Goal: Information Seeking & Learning: Find specific fact

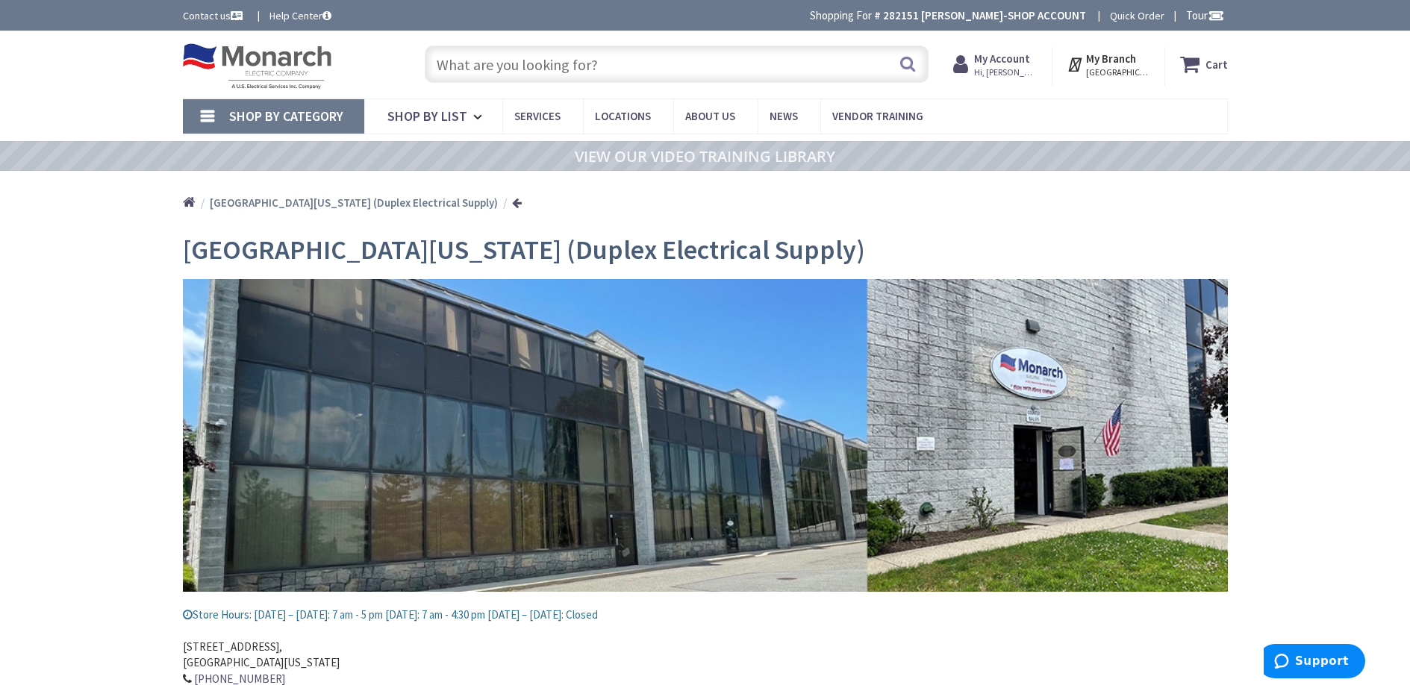
click at [532, 72] on input "text" at bounding box center [677, 64] width 504 height 37
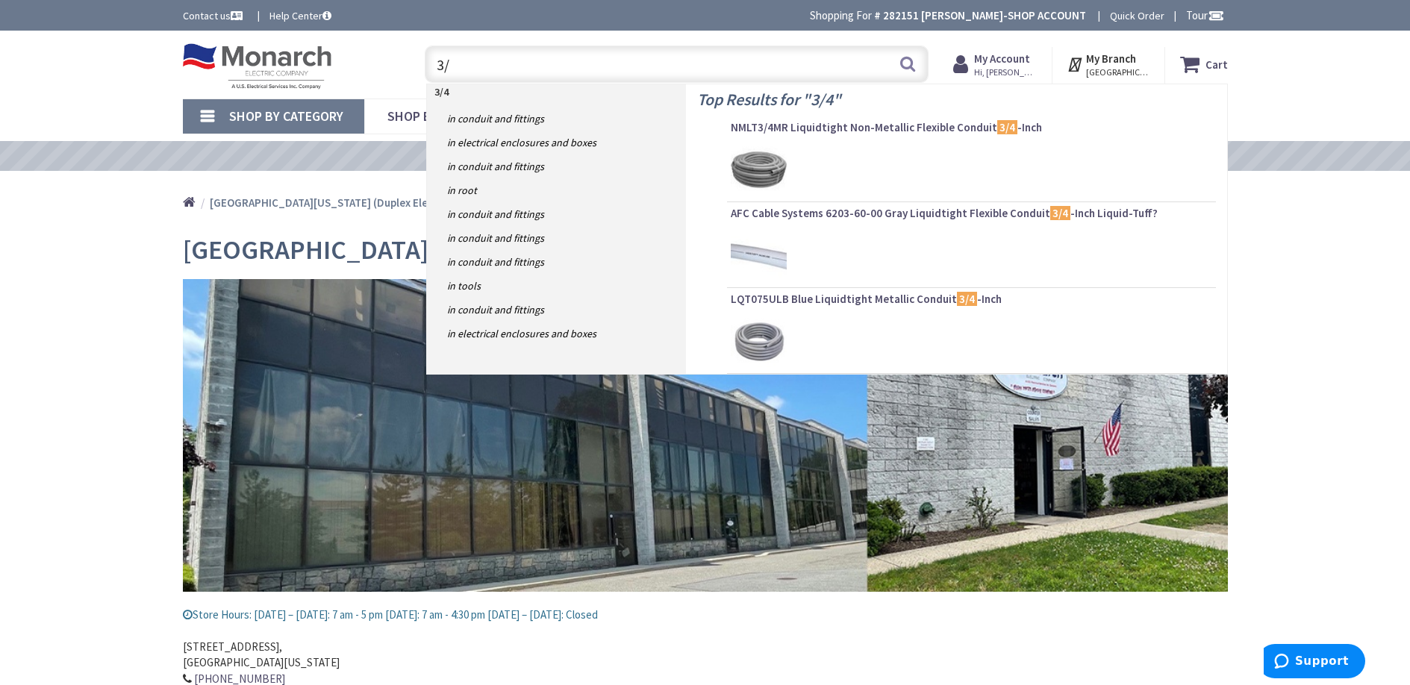
type input "3"
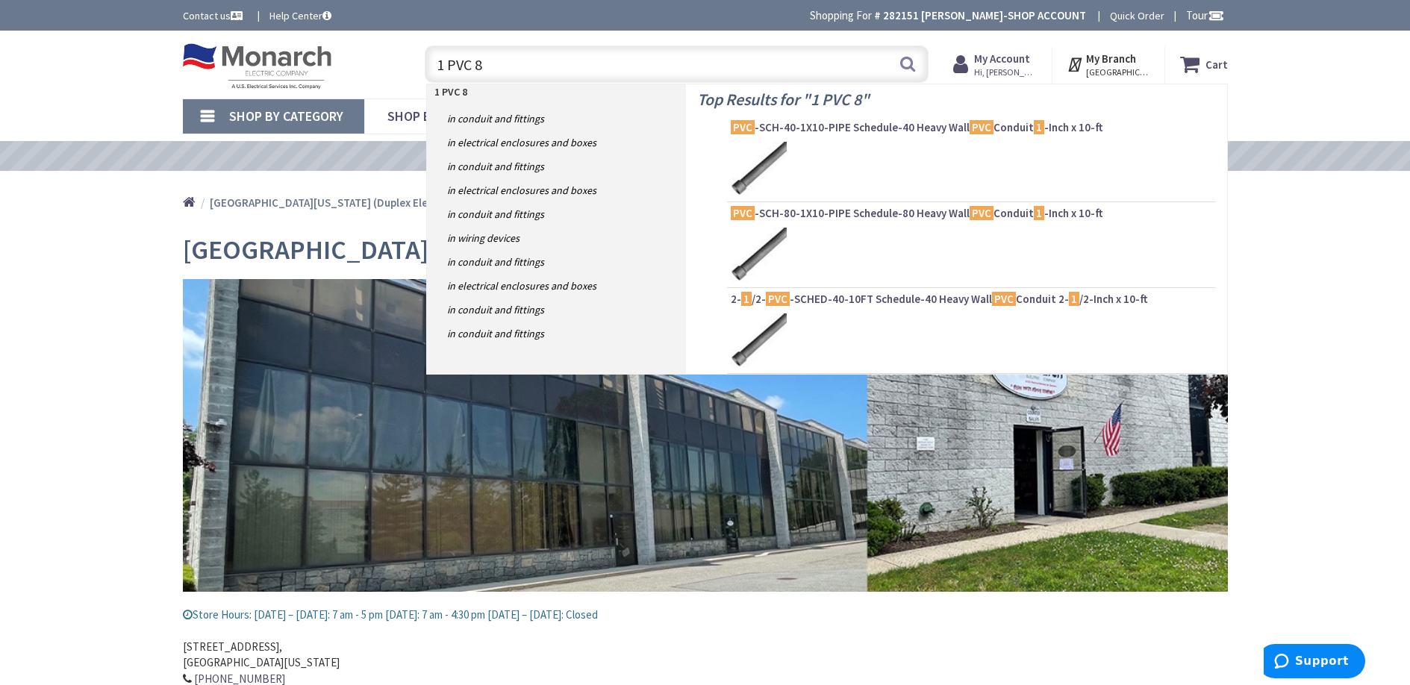
type input "1 PVC 80"
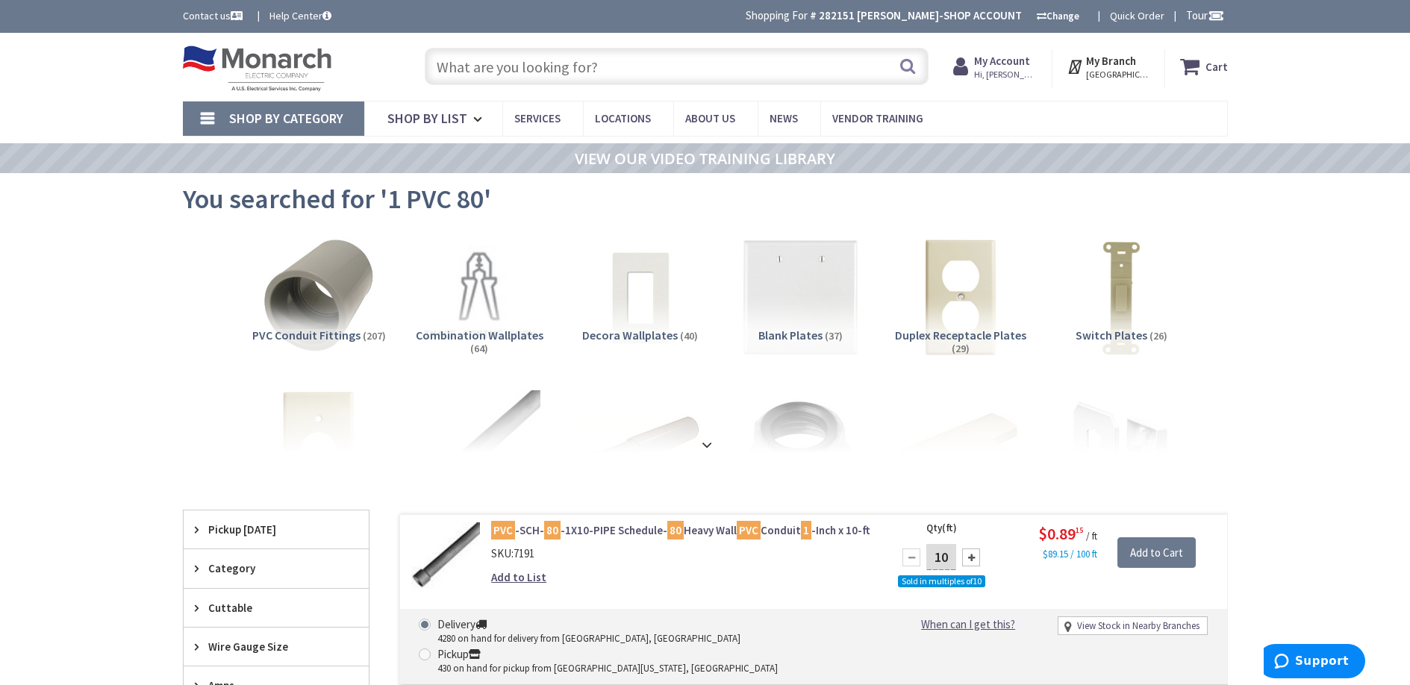
click at [496, 72] on input "text" at bounding box center [677, 66] width 504 height 37
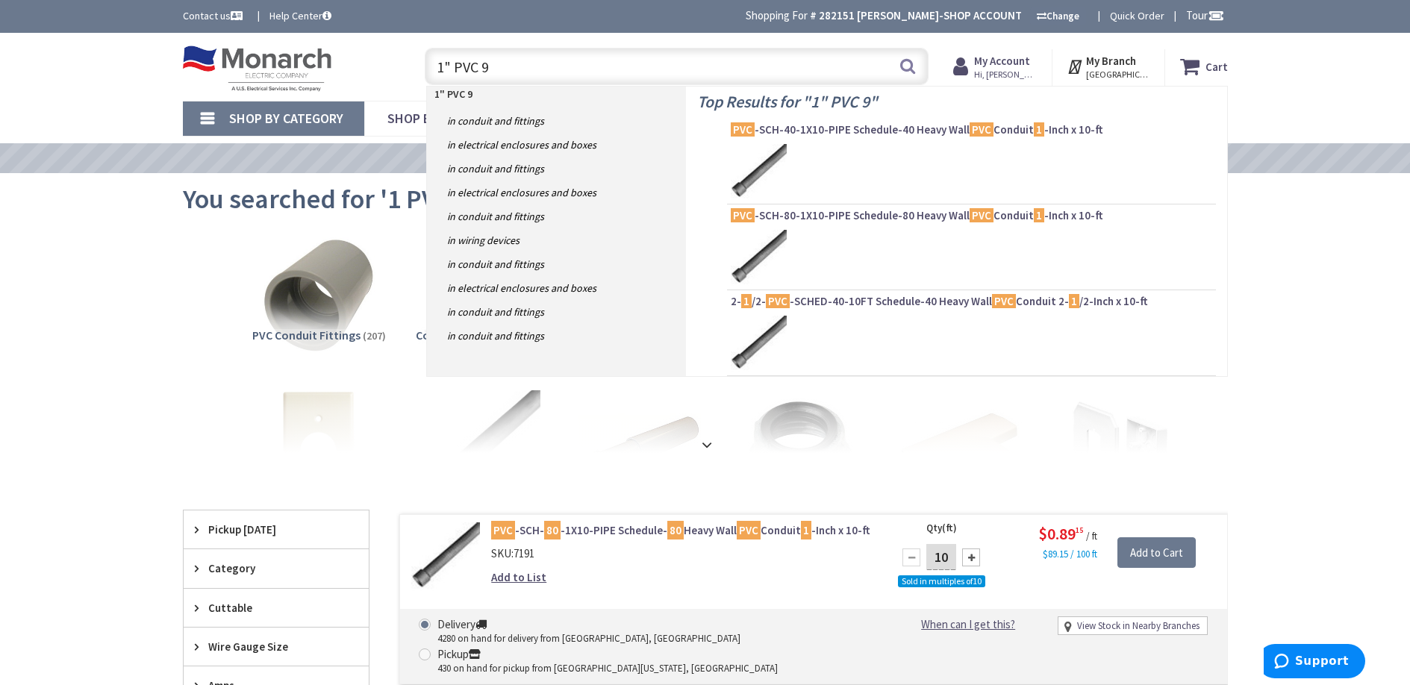
type input "1" PVC 90"
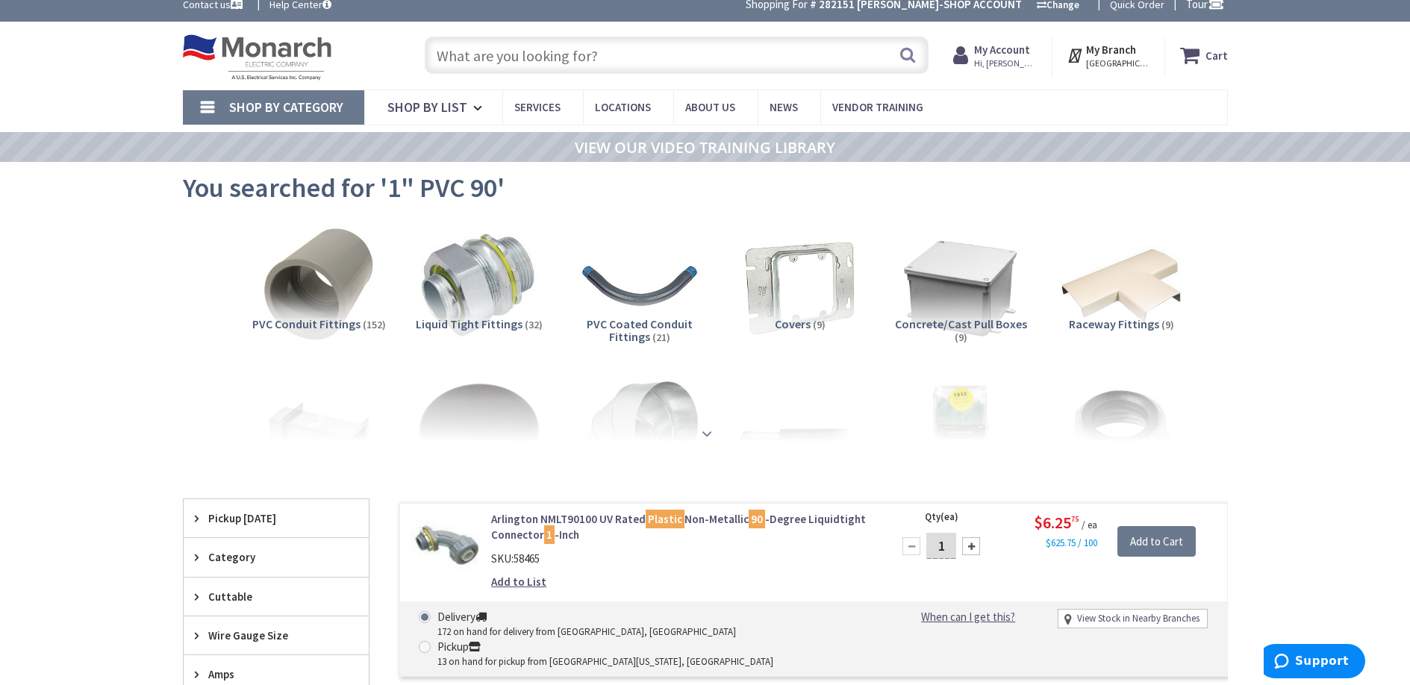
scroll to position [9, 0]
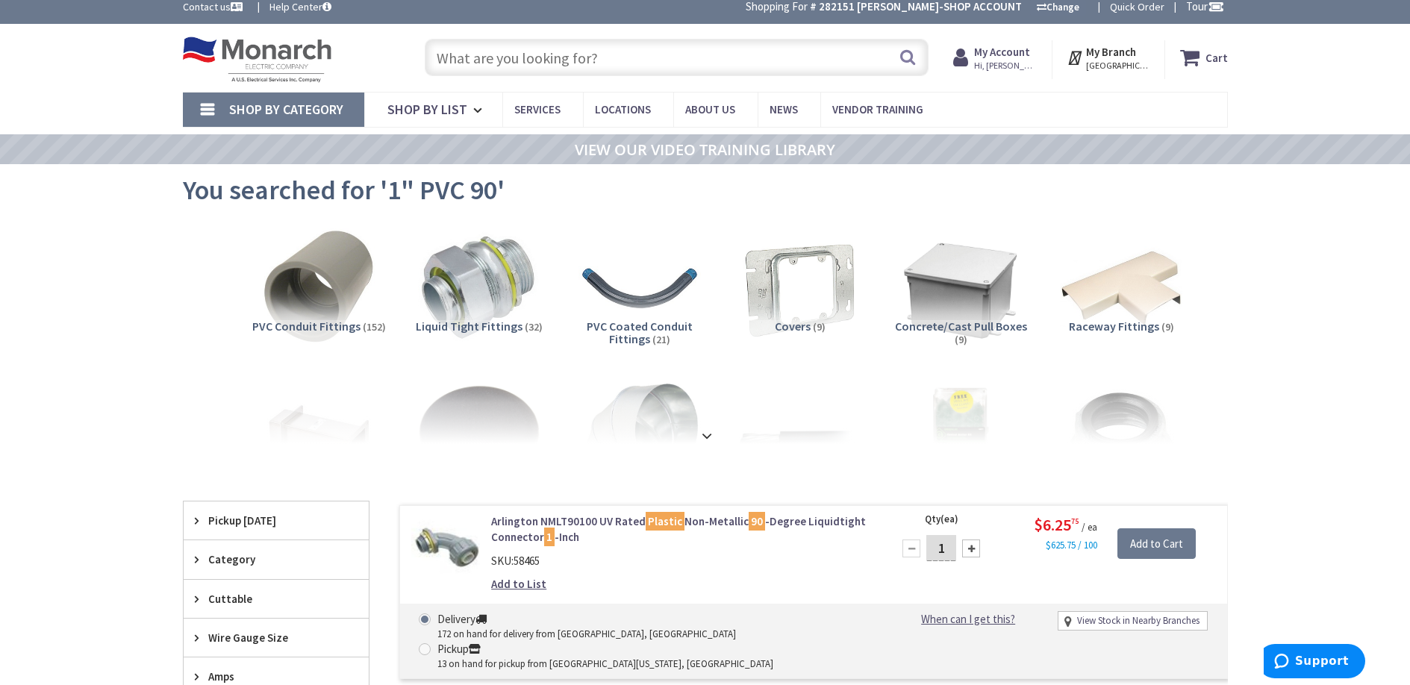
click at [574, 60] on input "text" at bounding box center [677, 57] width 504 height 37
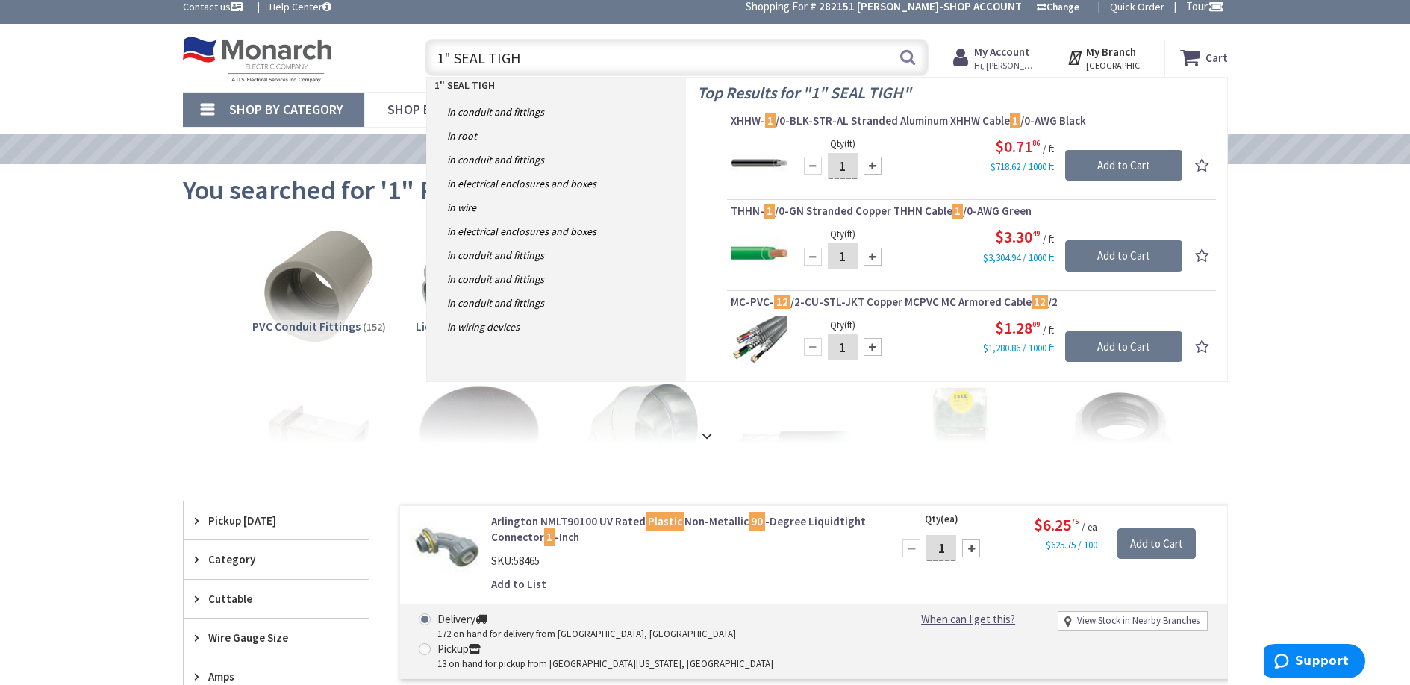
type input "1" SEAL TIGHT"
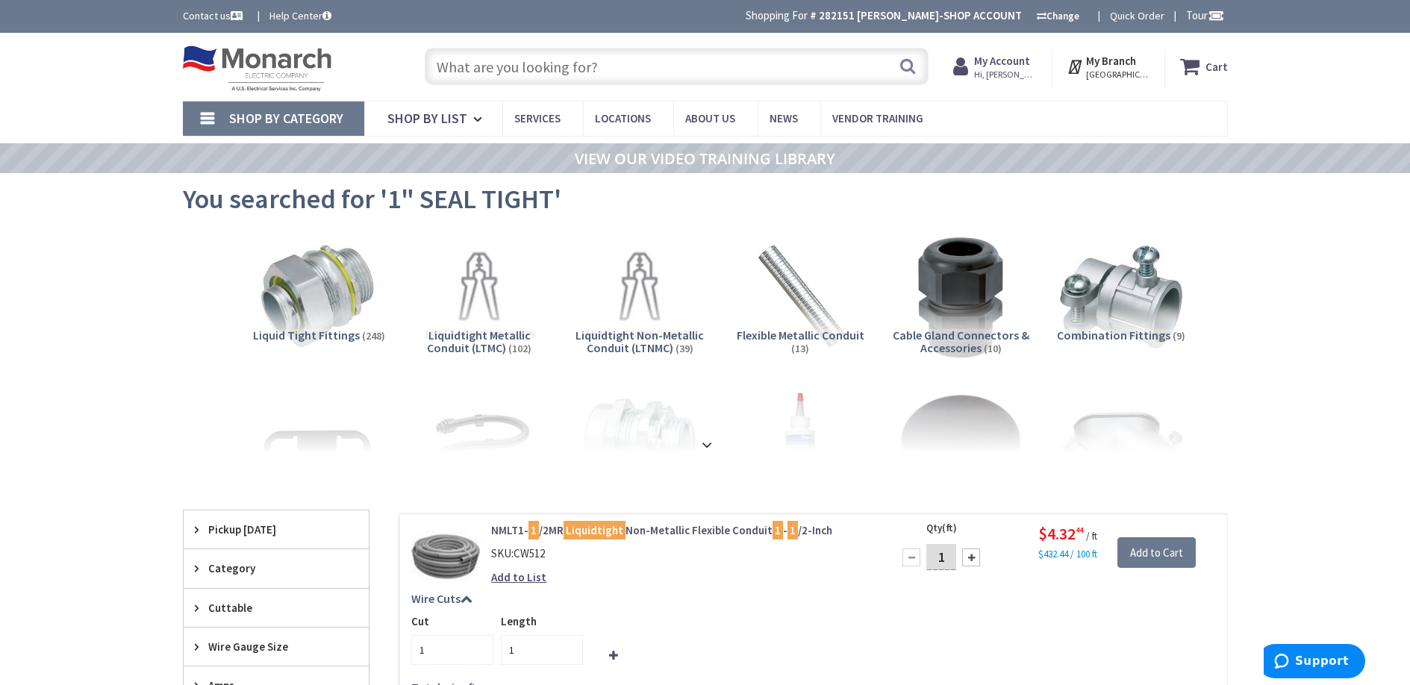
click at [596, 74] on input "text" at bounding box center [677, 66] width 504 height 37
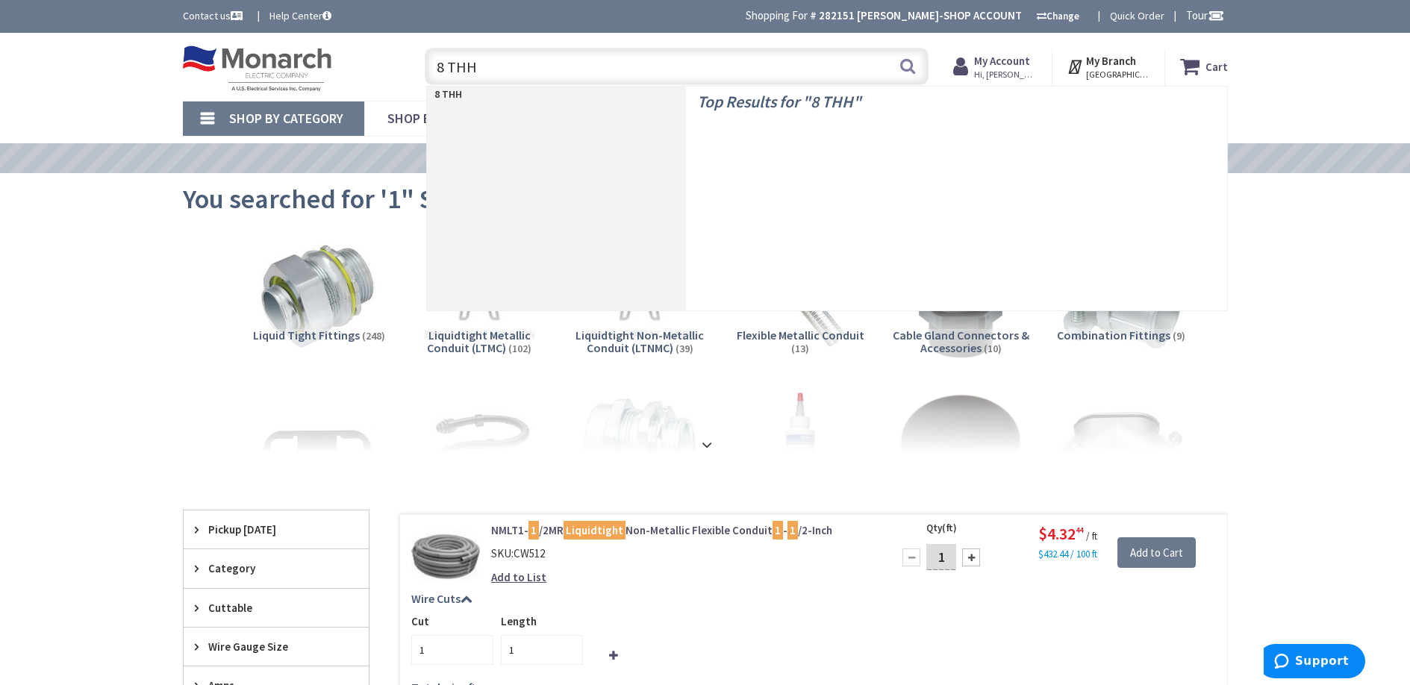
type input "8 THHN"
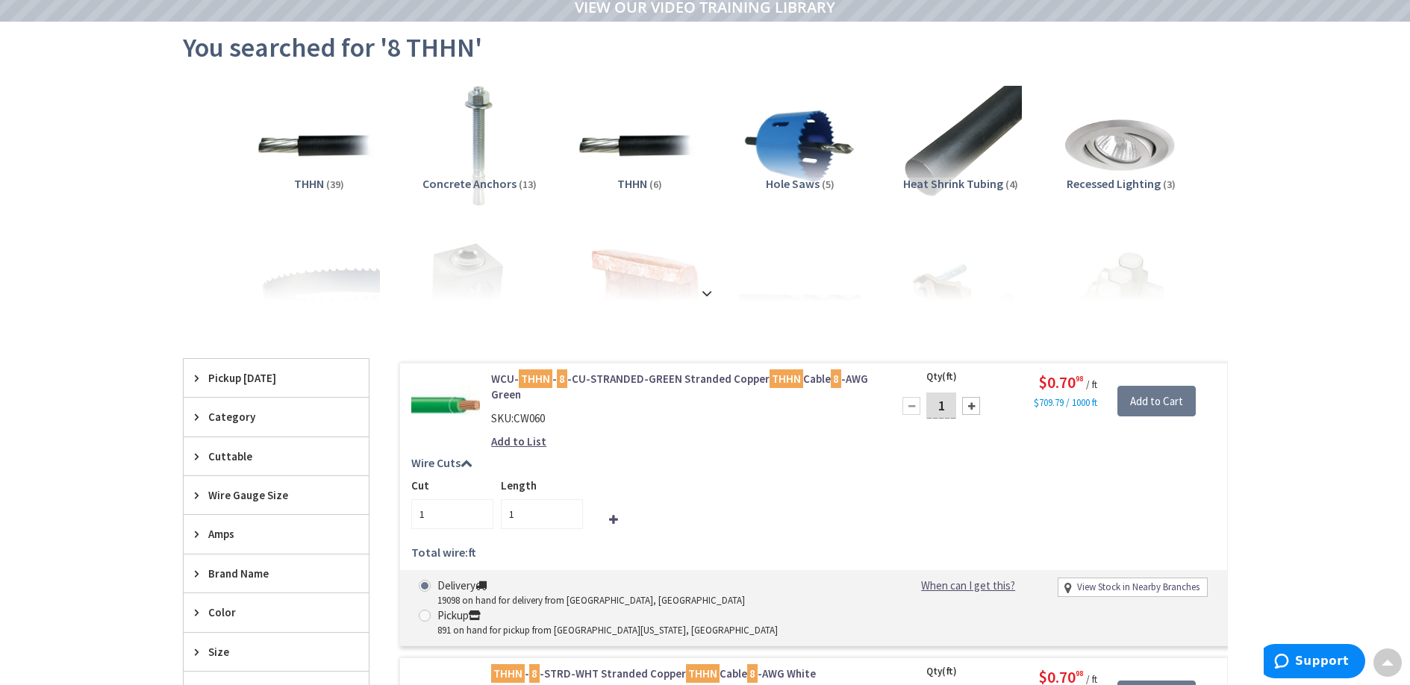
scroll to position [152, 0]
